Goal: Task Accomplishment & Management: Manage account settings

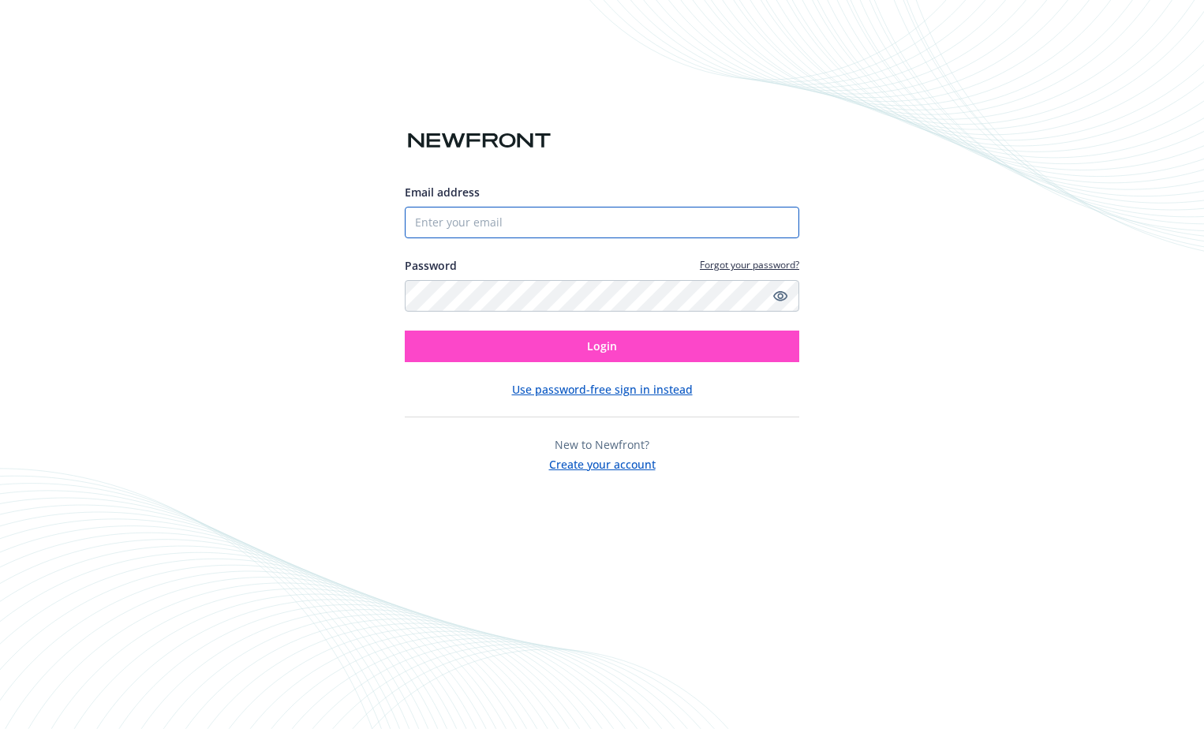
type input "[EMAIL_ADDRESS][DOMAIN_NAME]"
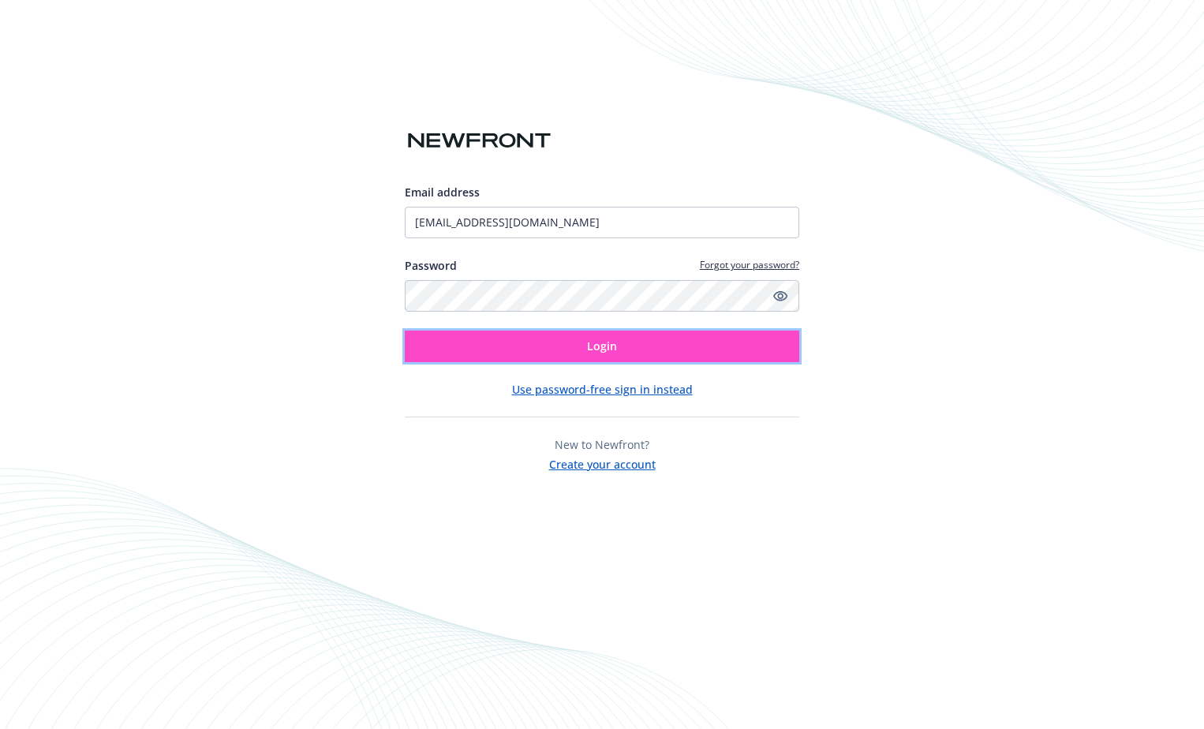
click at [743, 344] on button "Login" at bounding box center [602, 347] width 395 height 32
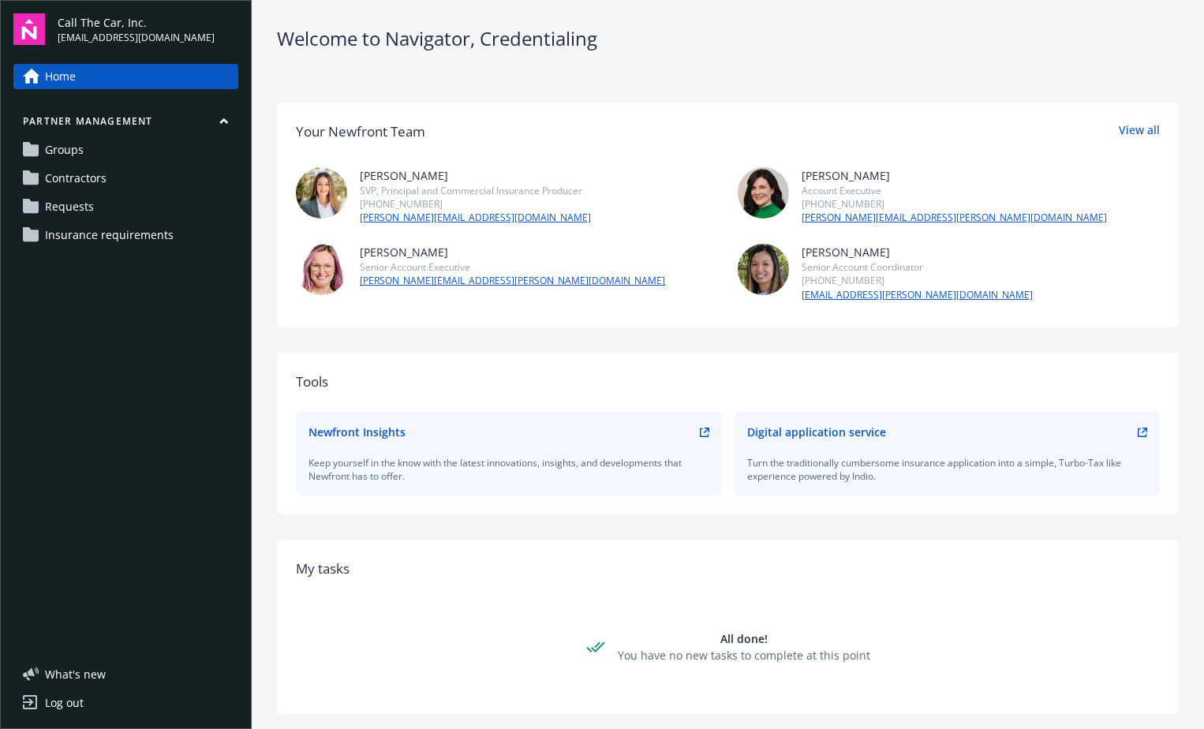
click at [77, 204] on span "Requests" at bounding box center [69, 206] width 49 height 25
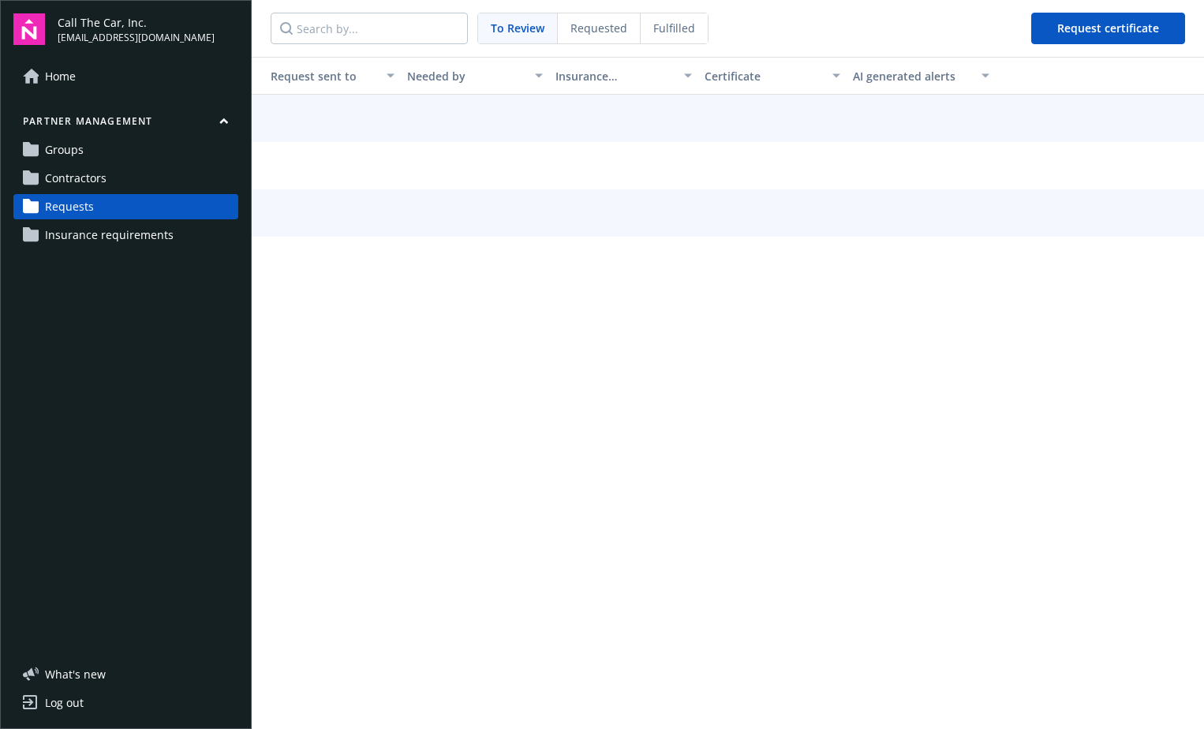
click at [594, 32] on span "Requested" at bounding box center [599, 28] width 57 height 17
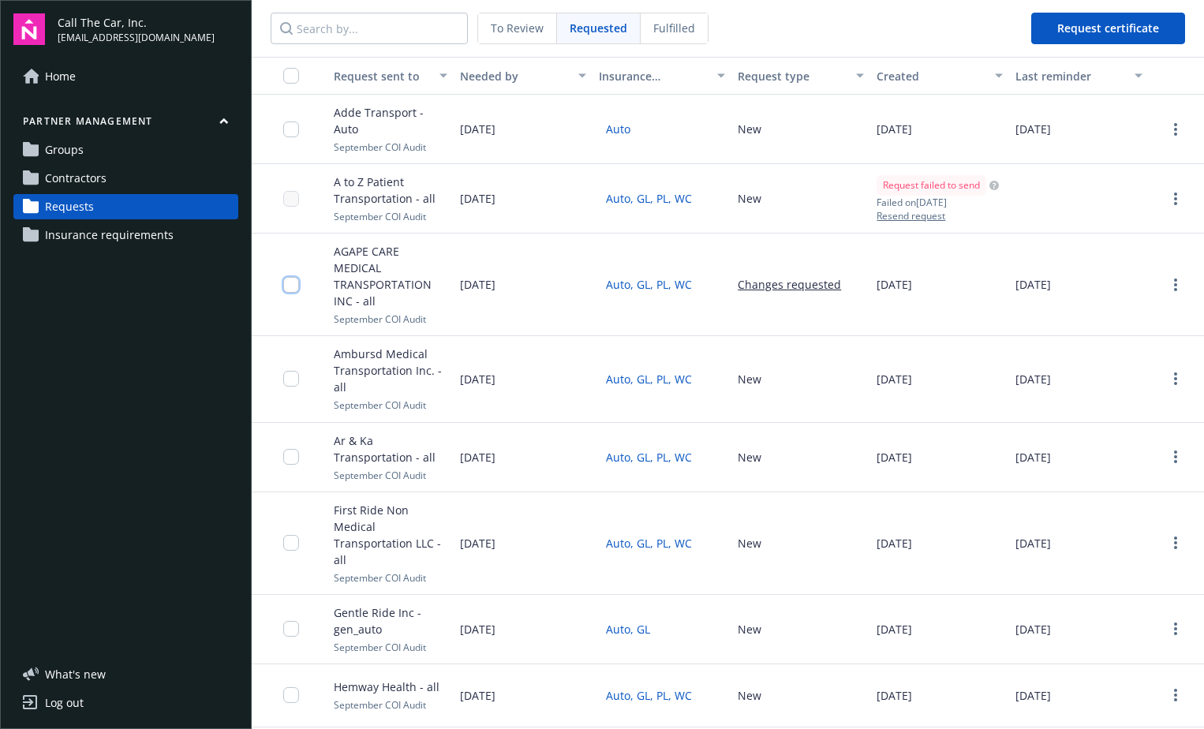
click at [295, 284] on input "checkbox" at bounding box center [291, 285] width 16 height 16
click at [1167, 290] on link "more" at bounding box center [1176, 284] width 19 height 19
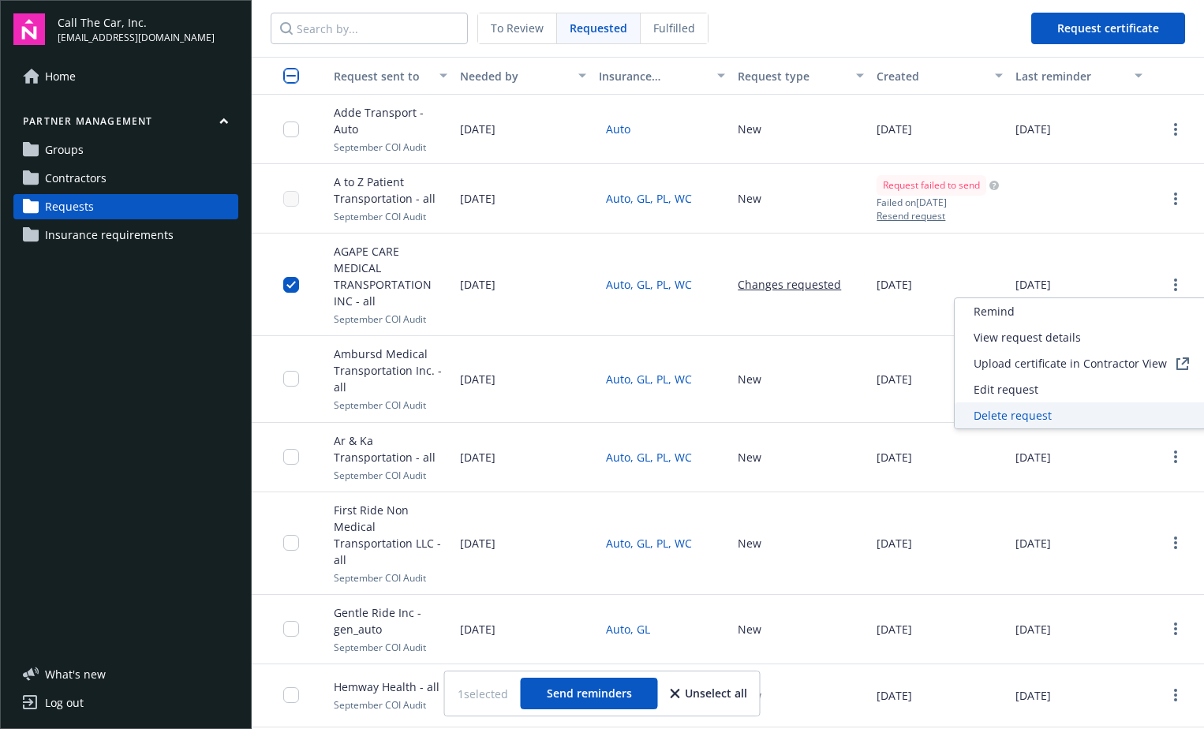
click at [1008, 405] on div "Delete request" at bounding box center [1081, 416] width 253 height 26
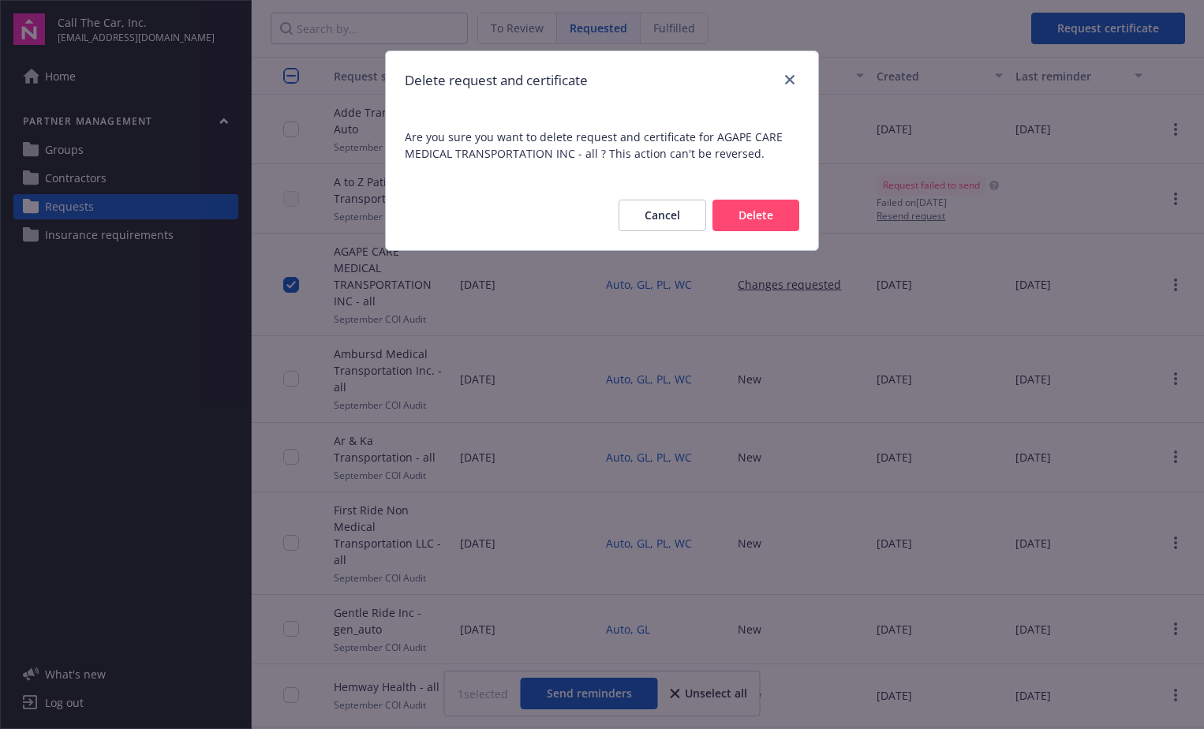
click at [774, 215] on button "Delete" at bounding box center [756, 216] width 87 height 32
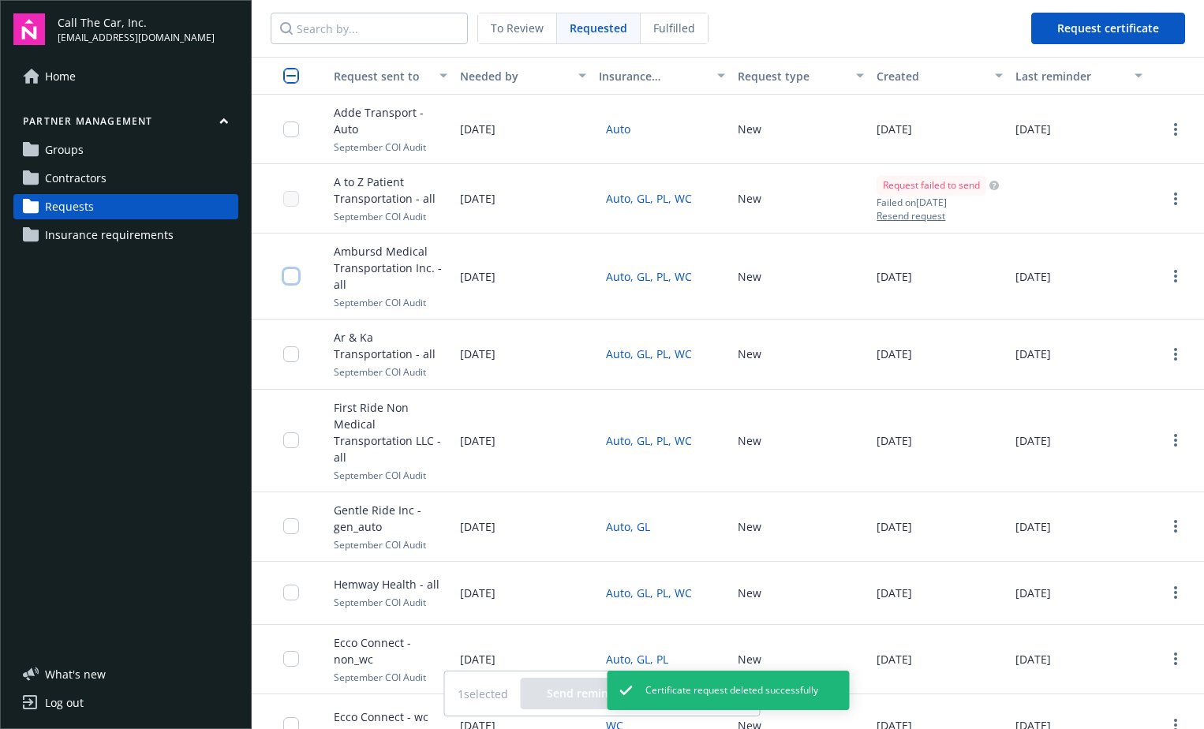
click at [290, 283] on input "checkbox" at bounding box center [291, 276] width 16 height 16
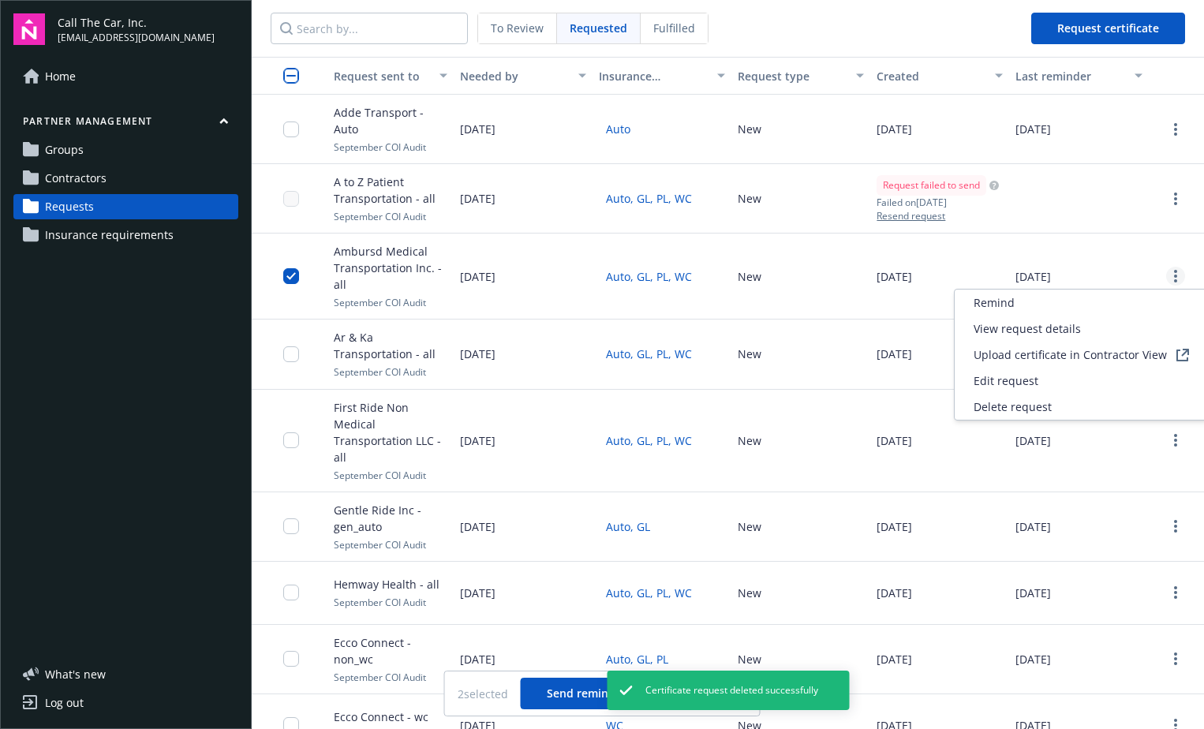
click at [1174, 276] on icon "more" at bounding box center [1175, 276] width 3 height 13
click at [1035, 404] on span "Delete request" at bounding box center [1013, 407] width 78 height 17
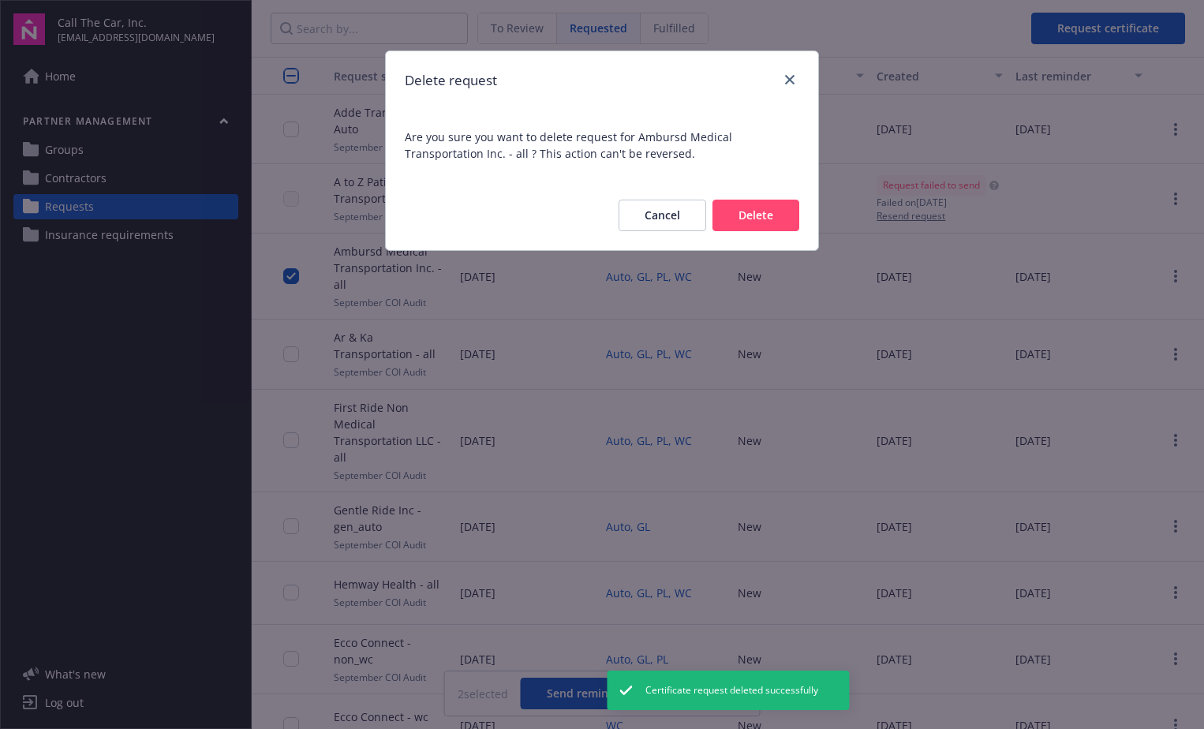
click at [762, 208] on button "Delete" at bounding box center [756, 216] width 87 height 32
